Goal: Task Accomplishment & Management: Complete application form

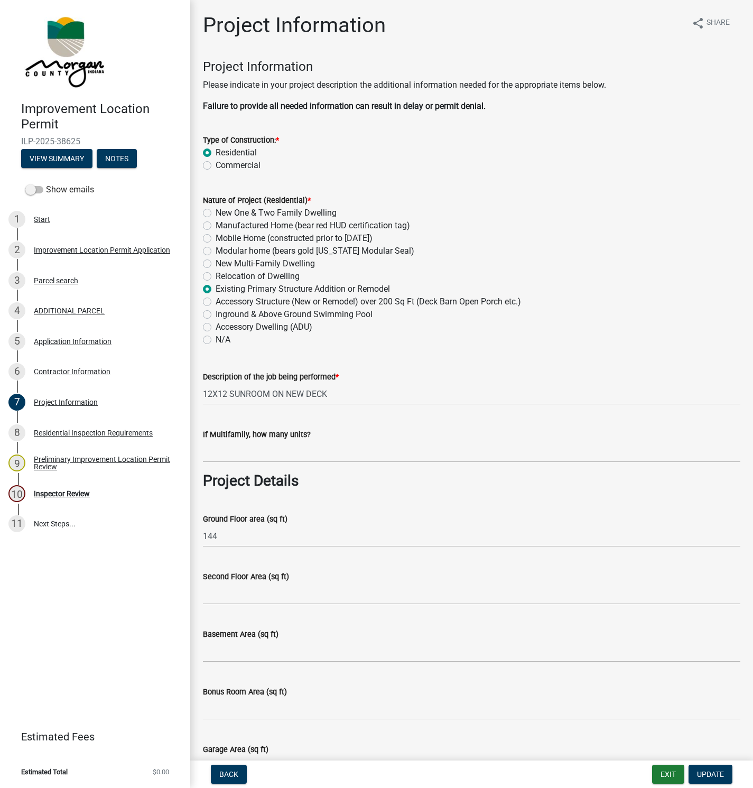
scroll to position [1978, 0]
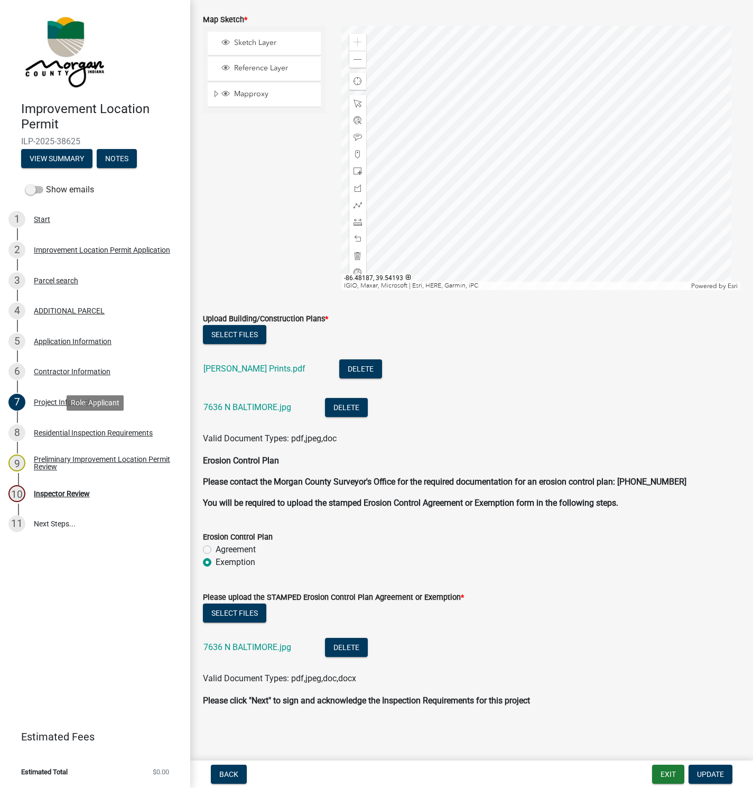
click at [67, 432] on div "Residential Inspection Requirements" at bounding box center [93, 432] width 119 height 7
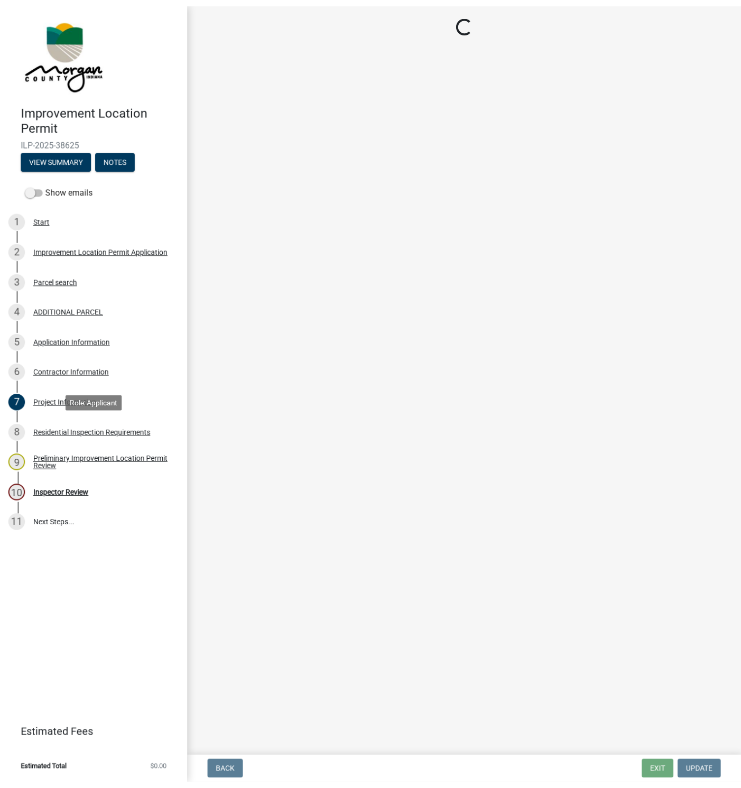
scroll to position [0, 0]
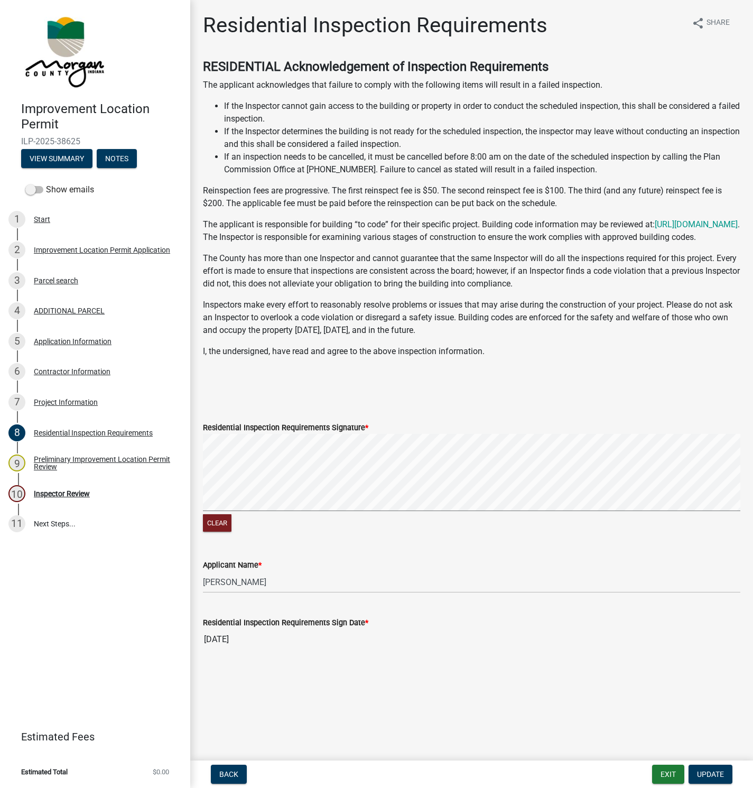
click at [75, 493] on div "Inspector Review" at bounding box center [62, 493] width 56 height 7
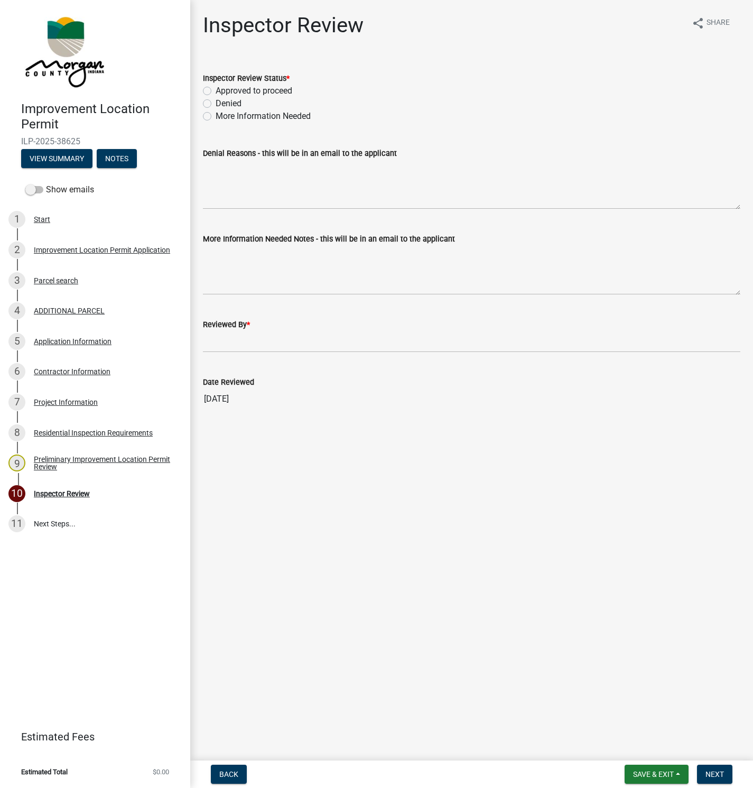
click at [216, 89] on label "Approved to proceed" at bounding box center [254, 91] width 77 height 13
click at [216, 89] on input "Approved to proceed" at bounding box center [219, 88] width 7 height 7
radio input "true"
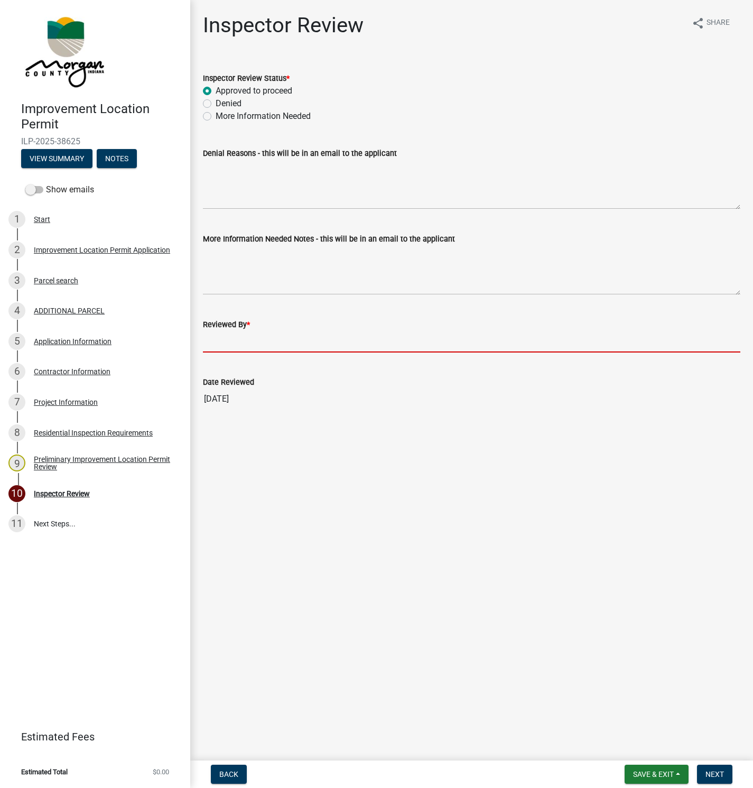
click at [208, 338] on input "Reviewed By *" at bounding box center [471, 342] width 537 height 22
type input "[PERSON_NAME]"
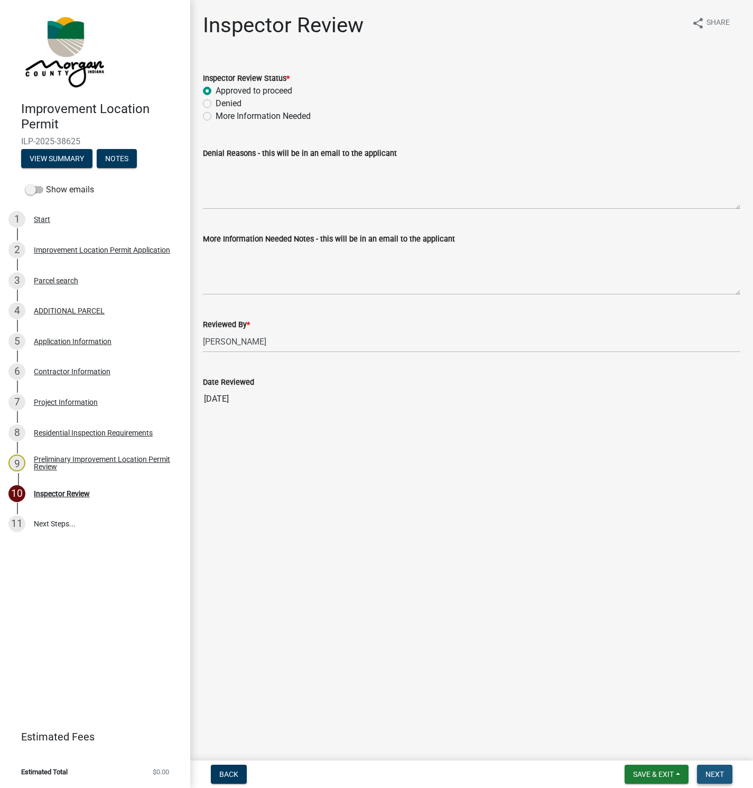
click at [720, 772] on span "Next" at bounding box center [714, 774] width 18 height 8
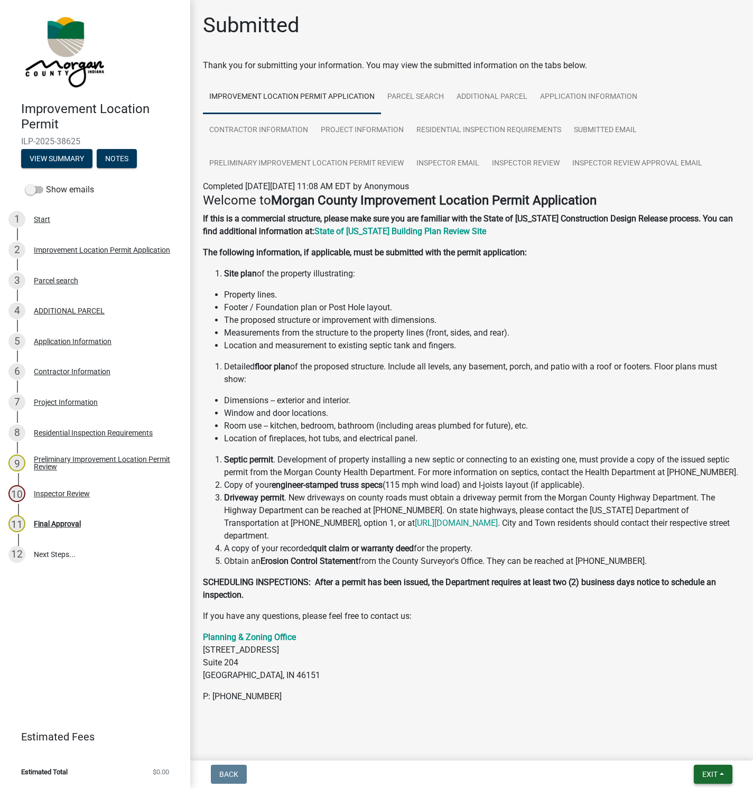
click at [707, 770] on span "Exit" at bounding box center [709, 774] width 15 height 8
click at [669, 745] on button "Save & Exit" at bounding box center [690, 746] width 85 height 25
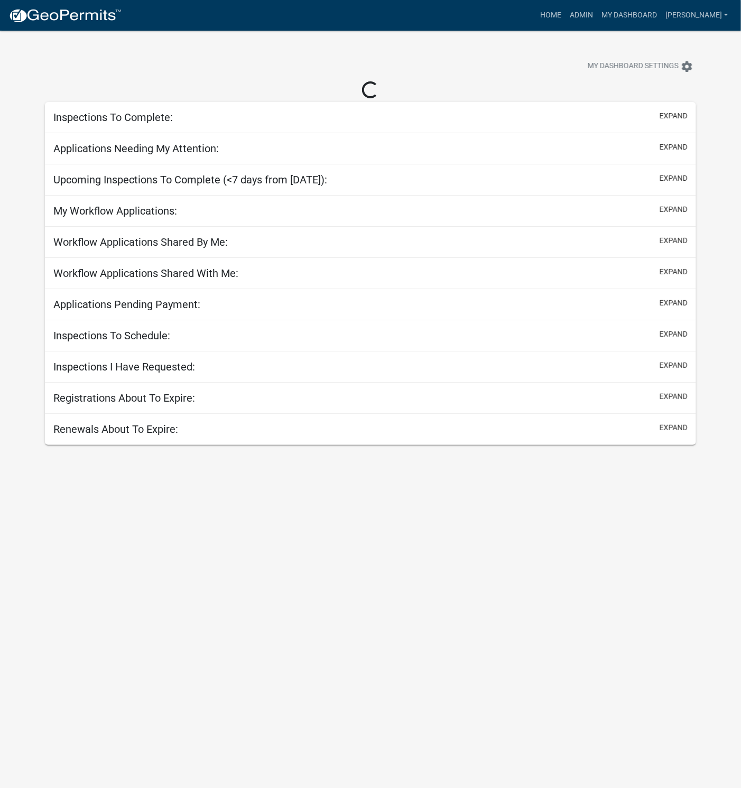
select select "1: 25"
